Goal: Task Accomplishment & Management: Manage account settings

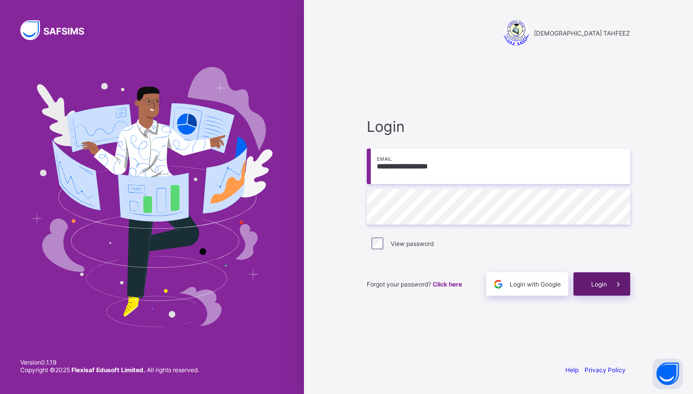
click at [587, 284] on div "Login" at bounding box center [602, 283] width 57 height 23
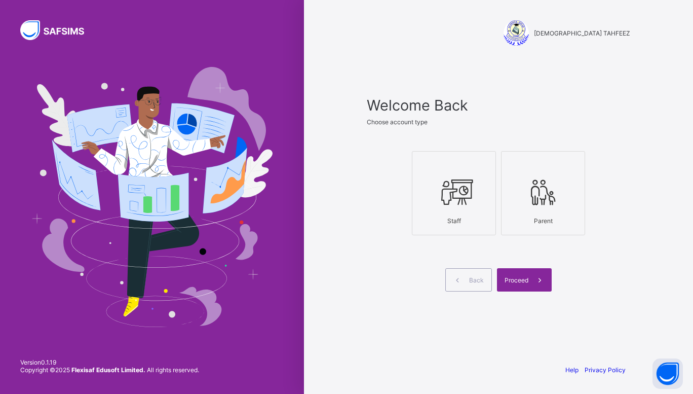
click at [454, 193] on icon at bounding box center [453, 192] width 35 height 30
click at [540, 283] on icon at bounding box center [540, 280] width 11 height 10
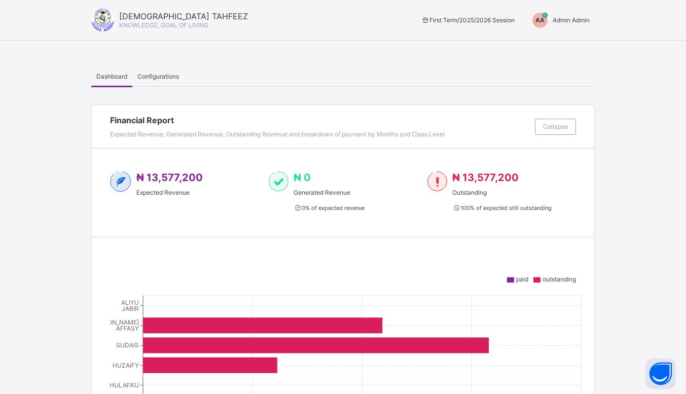
click at [568, 19] on div "AA Admin Admin" at bounding box center [558, 20] width 72 height 15
click at [568, 19] on span "Admin Admin" at bounding box center [570, 20] width 37 height 8
click at [551, 40] on span "Switch to Admin View" at bounding box center [551, 44] width 77 height 12
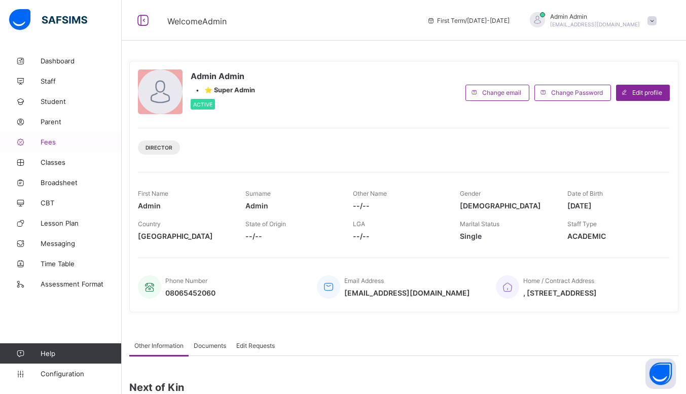
click at [54, 136] on link "Fees" at bounding box center [61, 142] width 122 height 20
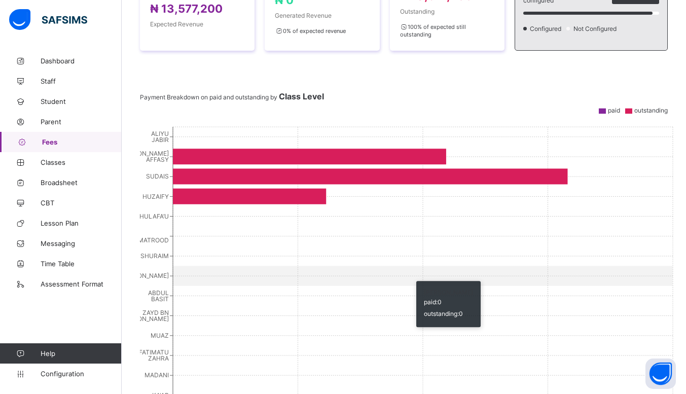
scroll to position [198, 0]
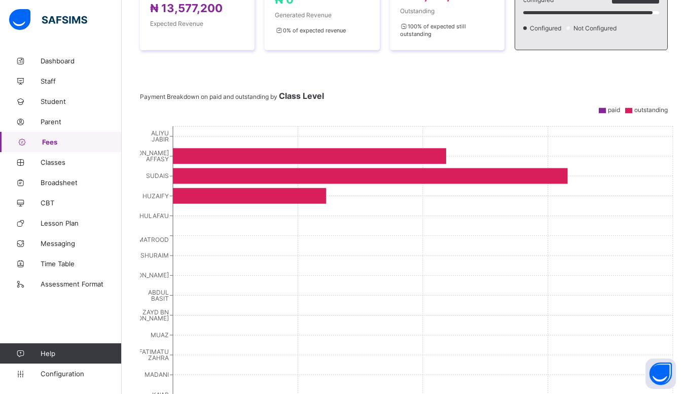
click at [127, 319] on div "Dashboard Student List Transaction Log Offline Payment Approval Dashboard More …" at bounding box center [404, 199] width 564 height 693
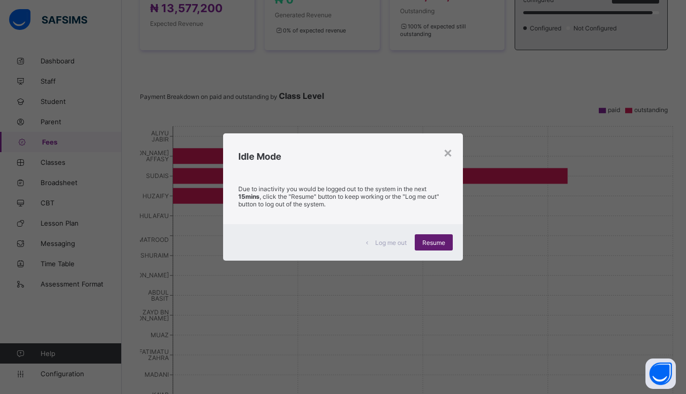
click at [440, 240] on span "Resume" at bounding box center [433, 243] width 23 height 8
click at [451, 152] on div "×" at bounding box center [448, 151] width 10 height 17
